Goal: Information Seeking & Learning: Learn about a topic

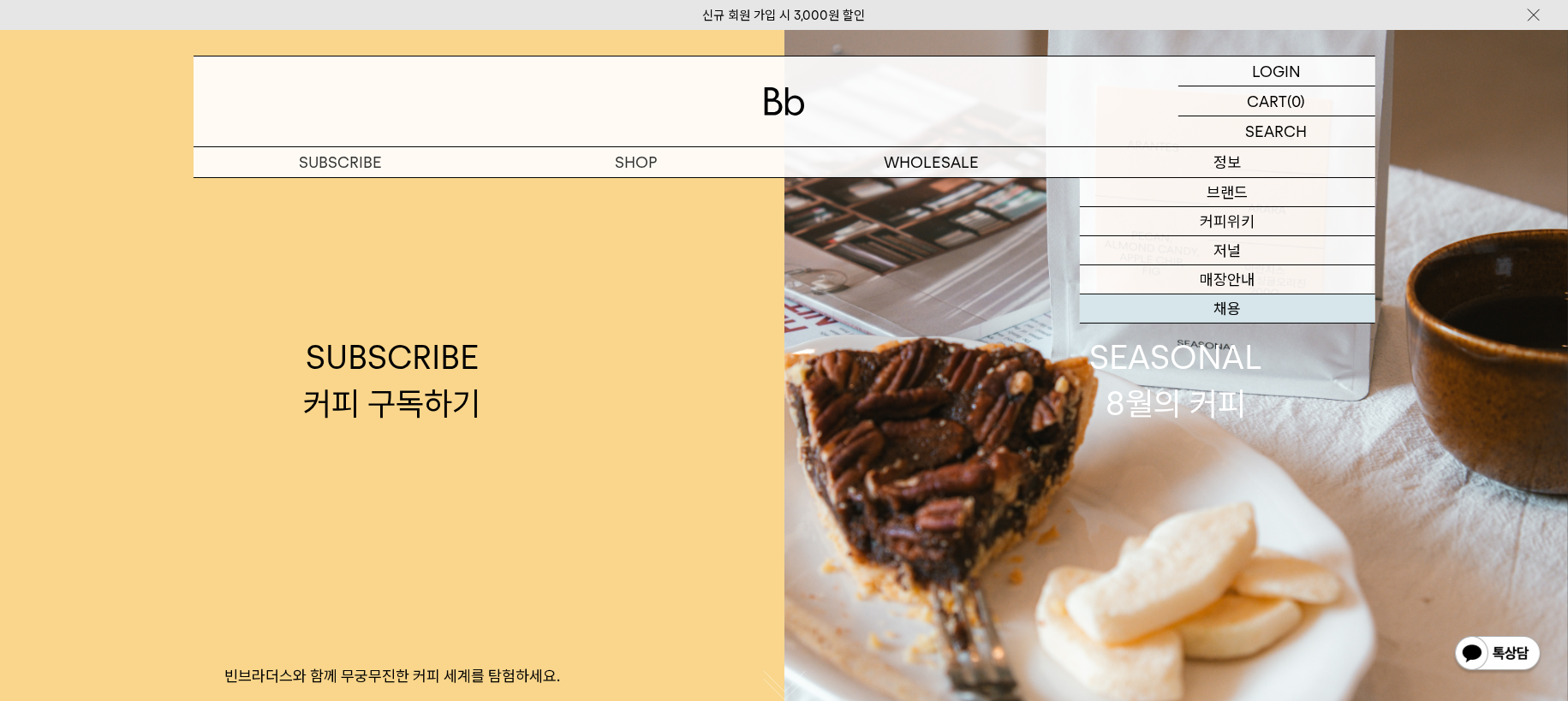
click at [1223, 320] on link "채용" at bounding box center [1228, 309] width 296 height 29
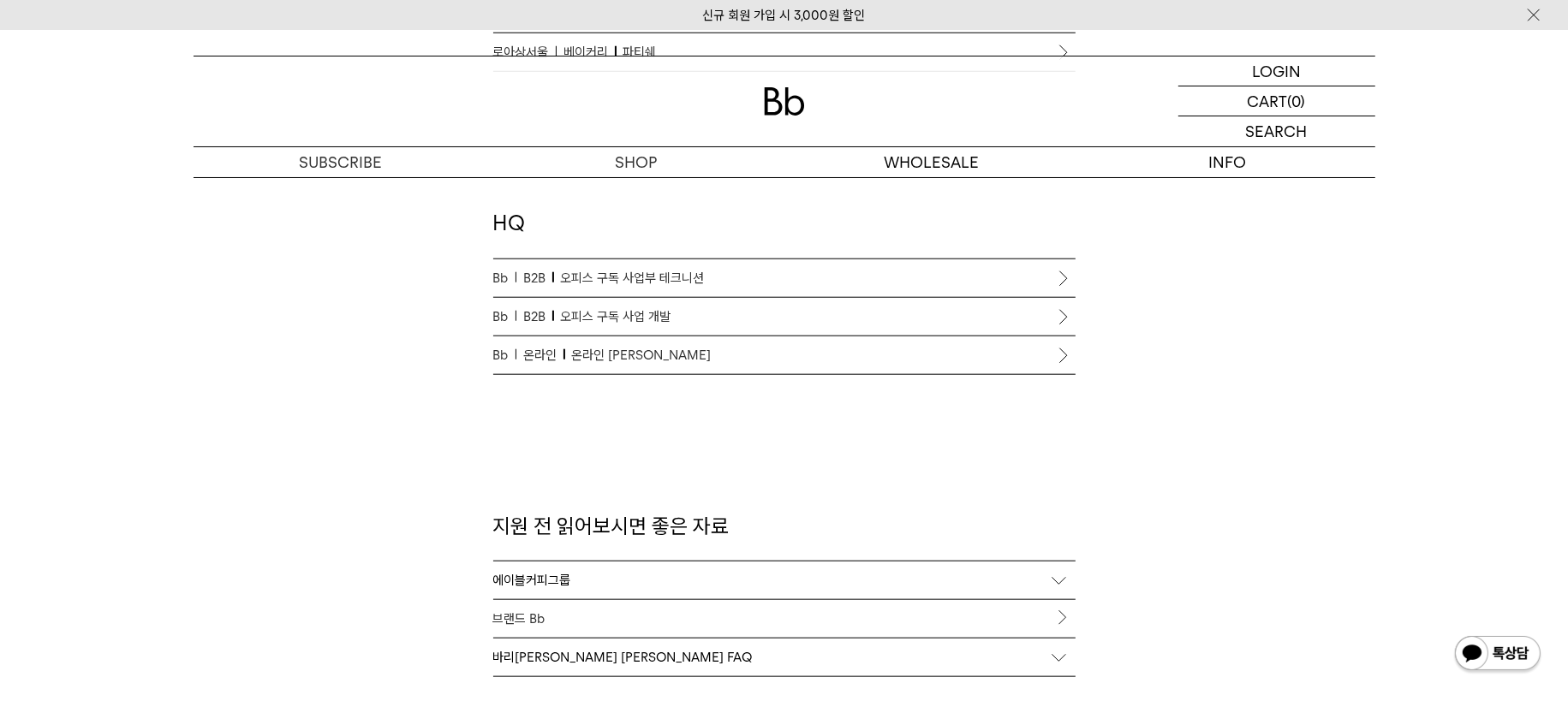
scroll to position [1564, 0]
click at [645, 278] on span "오피스 구독 사업부 테크니션" at bounding box center [633, 280] width 144 height 20
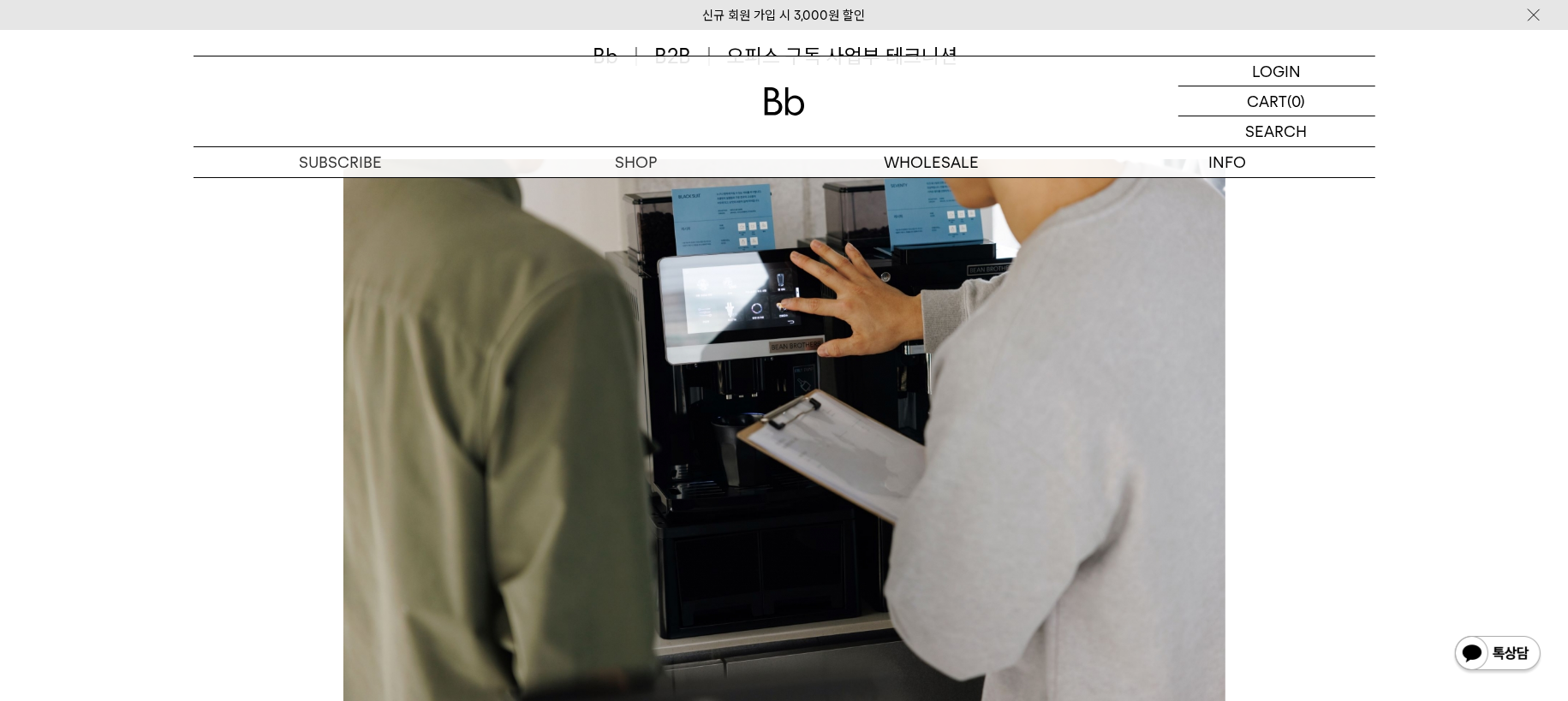
scroll to position [796, 0]
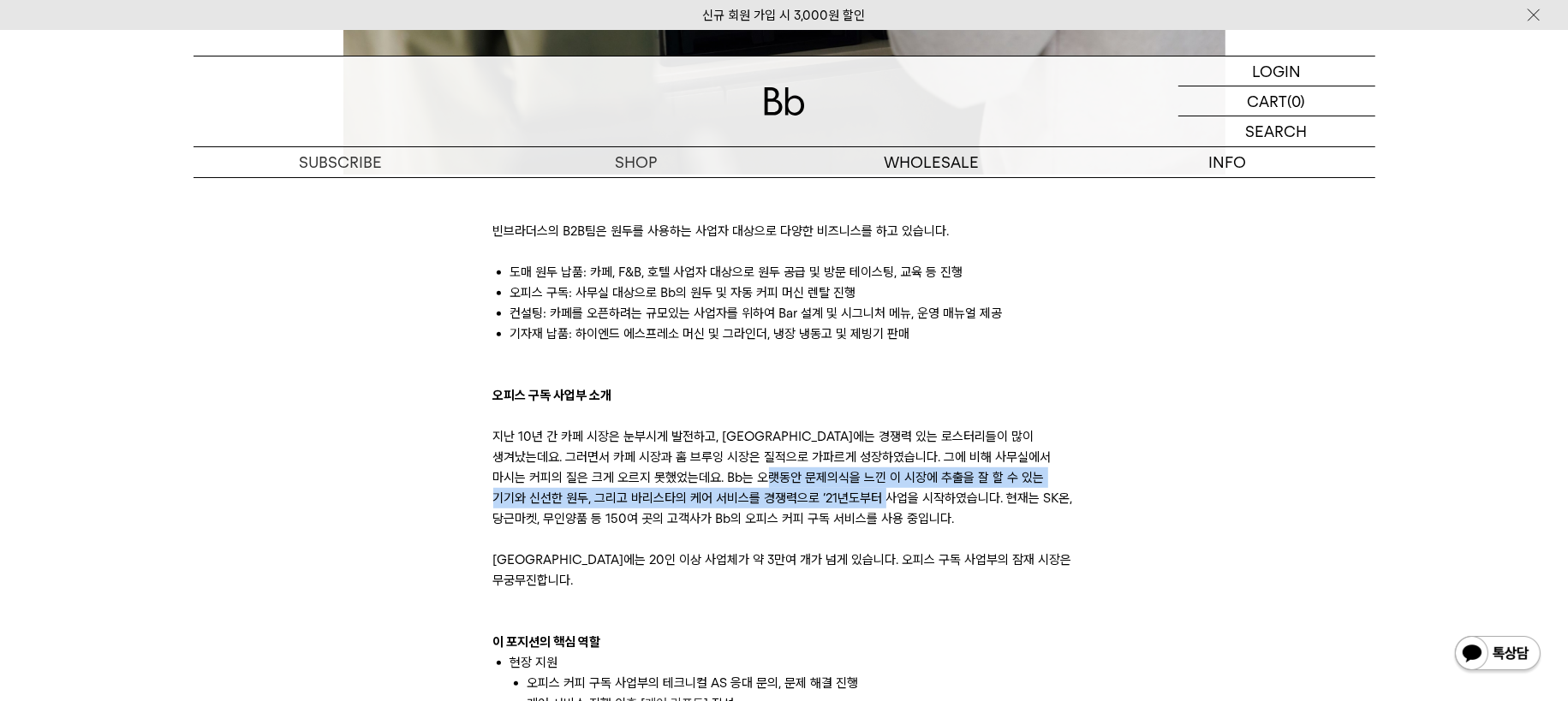
drag, startPoint x: 742, startPoint y: 485, endPoint x: 833, endPoint y: 502, distance: 92.6
click at [830, 501] on p "지난 10년 간 카페 시장은 눈부시게 발전하고, 한국에는 경쟁력 있는 로스터리들이 많이 생겨났는데요. 그러면서 카페 시장과 홈 브루잉 시장은 …" at bounding box center [785, 508] width 582 height 164
click at [833, 502] on p "지난 10년 간 카페 시장은 눈부시게 발전하고, 한국에는 경쟁력 있는 로스터리들이 많이 생겨났는데요. 그러면서 카페 시장과 홈 브루잉 시장은 …" at bounding box center [785, 508] width 582 height 164
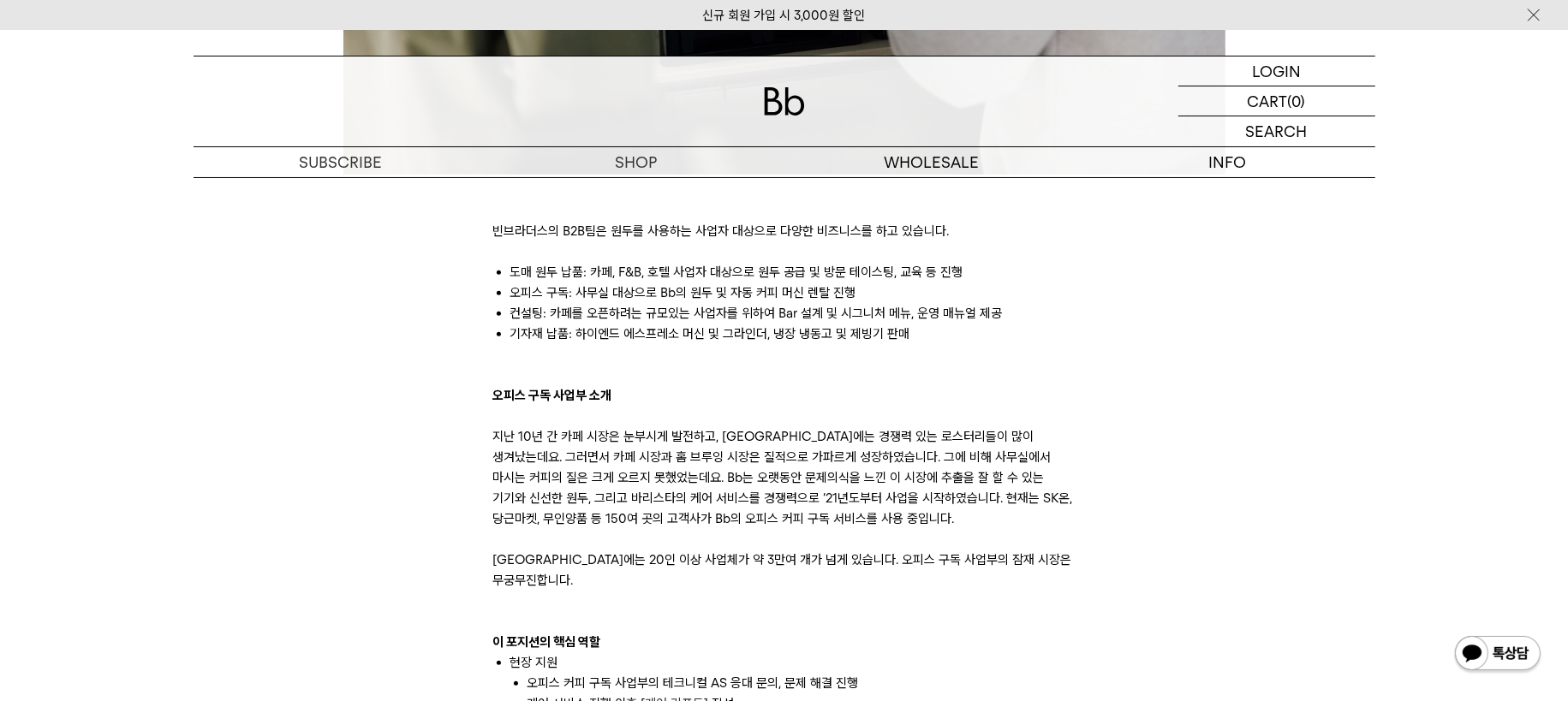
click at [912, 544] on p "지난 10년 간 카페 시장은 눈부시게 발전하고, 한국에는 경쟁력 있는 로스터리들이 많이 생겨났는데요. 그러면서 카페 시장과 홈 브루잉 시장은 …" at bounding box center [785, 508] width 582 height 164
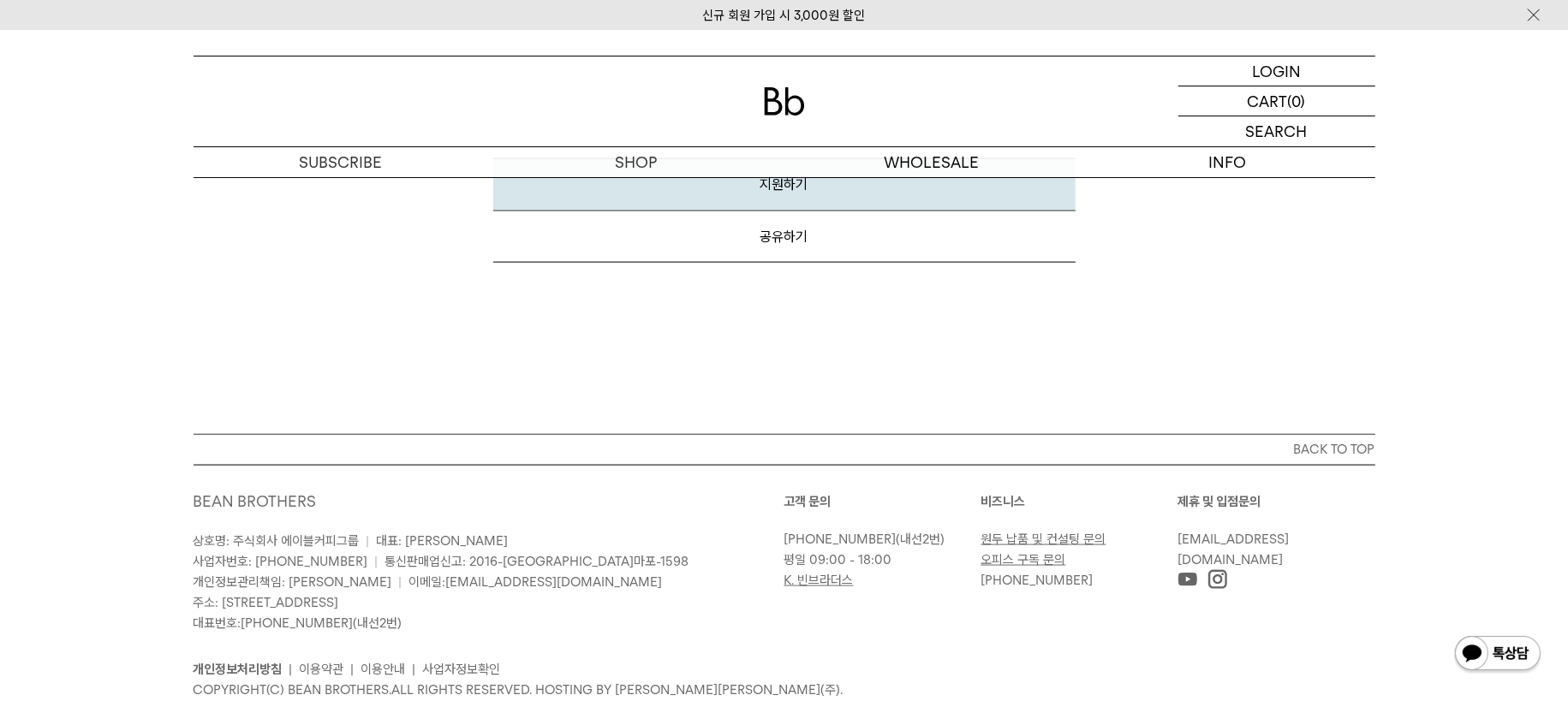
scroll to position [2147, 0]
click at [948, 683] on p "COPYRIGHT(C) BEAN BROTHERS. ALL RIGHTS RESERVED. HOSTING BY 엔에이치엔커머스(주)." at bounding box center [784, 692] width 1182 height 20
click at [845, 683] on p "COPYRIGHT(C) BEAN BROTHERS. ALL RIGHTS RESERVED. HOSTING BY 엔에이치엔커머스(주)." at bounding box center [784, 692] width 1182 height 20
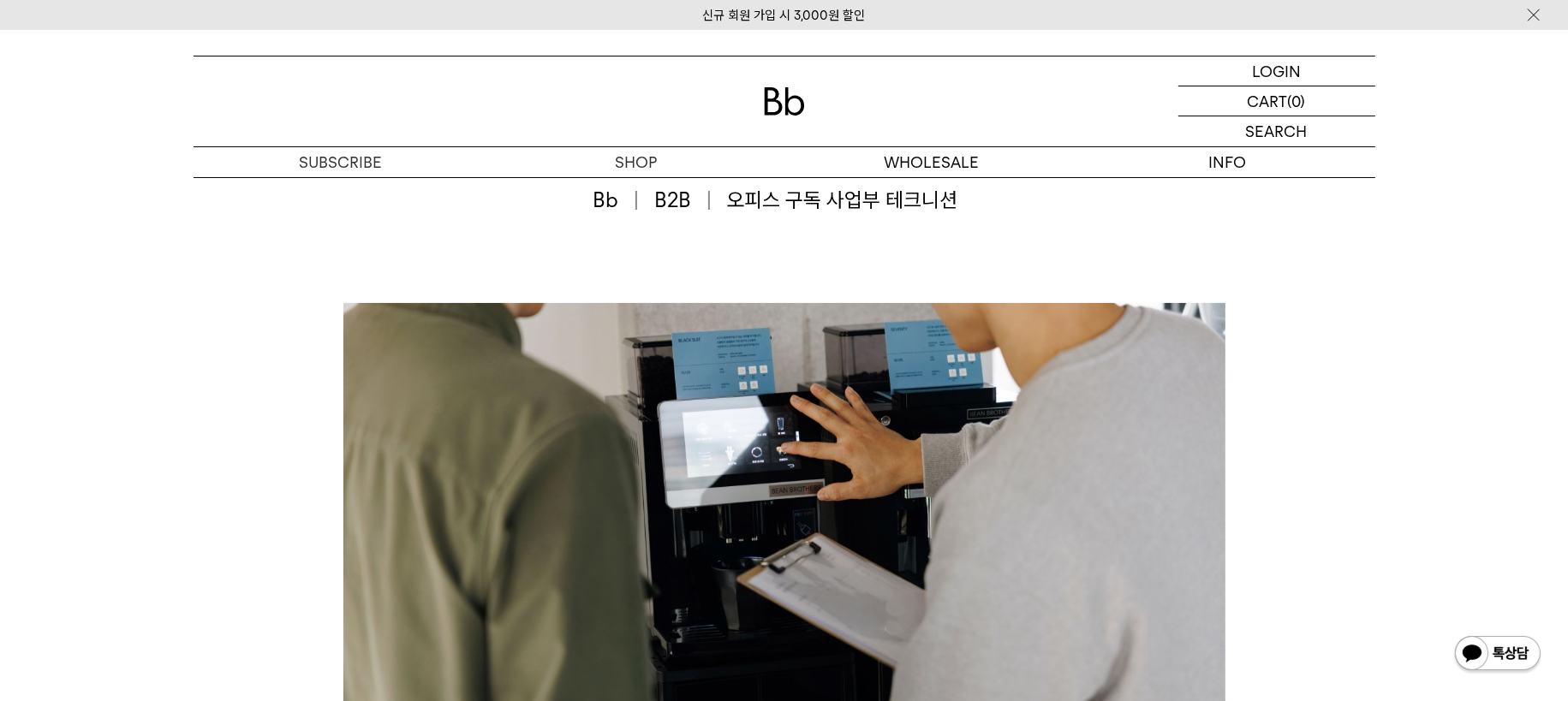
scroll to position [0, 0]
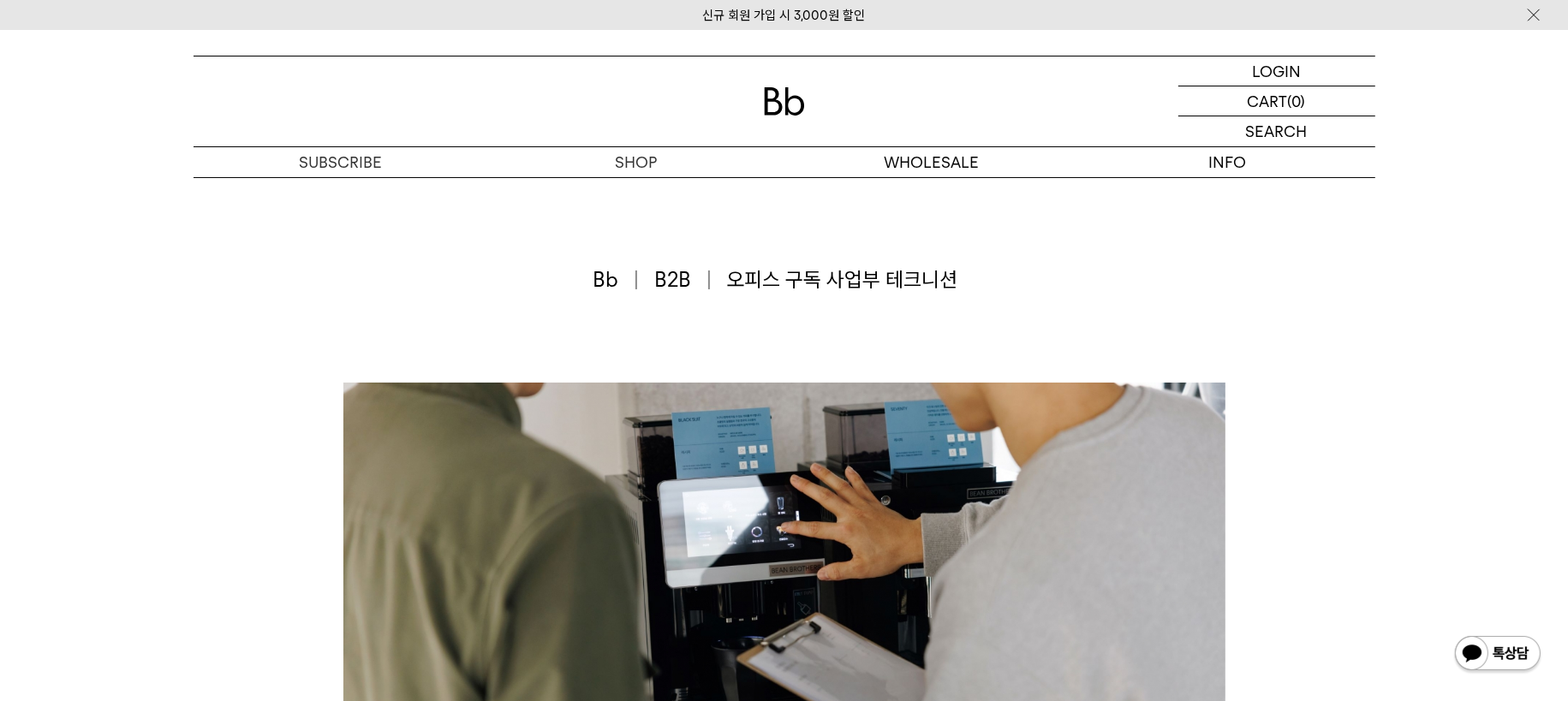
click at [0, 0] on p "숍" at bounding box center [0, 0] width 0 height 0
